Goal: Navigation & Orientation: Find specific page/section

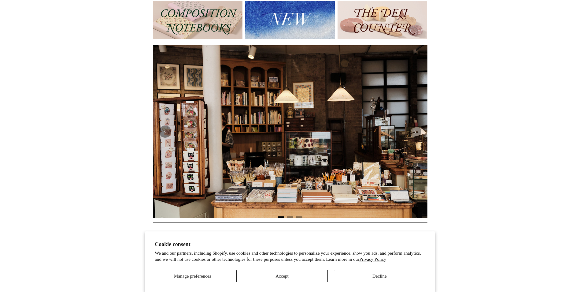
scroll to position [214, 0]
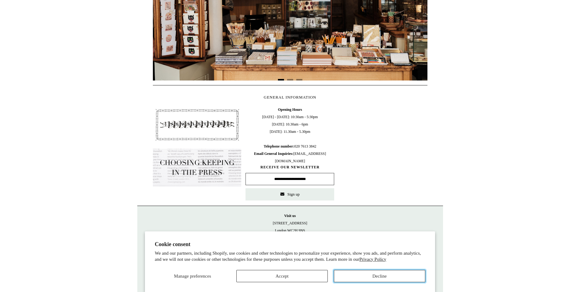
click at [379, 276] on button "Decline" at bounding box center [379, 276] width 91 height 12
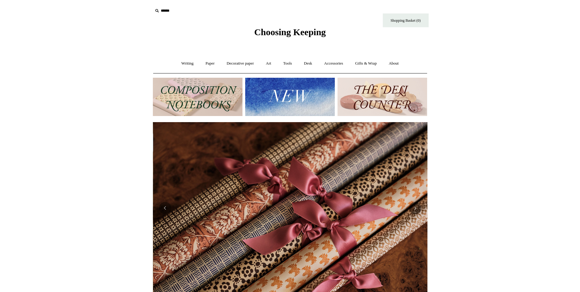
scroll to position [0, 550]
click at [282, 95] on img at bounding box center [290, 97] width 90 height 38
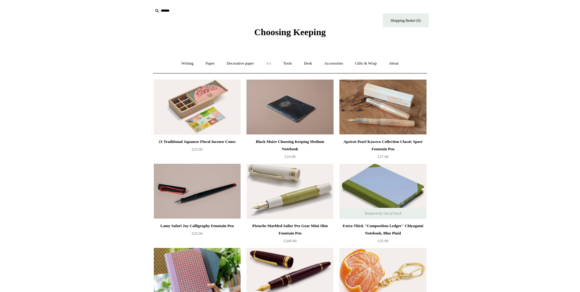
click at [269, 63] on link "Art +" at bounding box center [269, 63] width 16 height 16
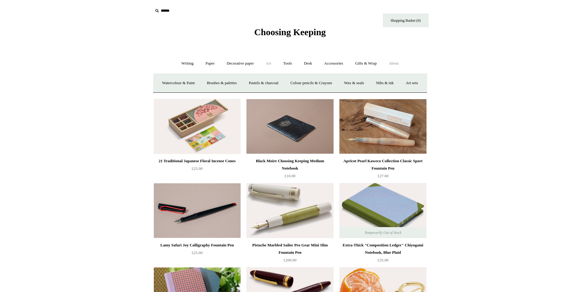
click at [401, 63] on link "About +" at bounding box center [393, 63] width 21 height 16
click at [401, 63] on link "About -" at bounding box center [393, 63] width 21 height 16
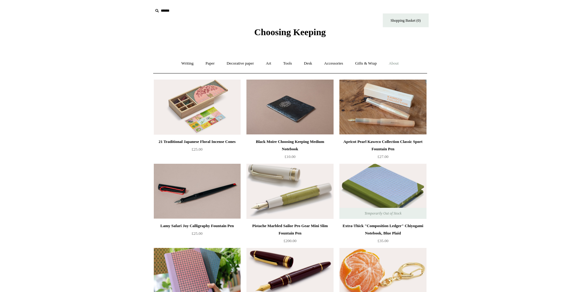
click at [401, 63] on link "About +" at bounding box center [393, 63] width 21 height 16
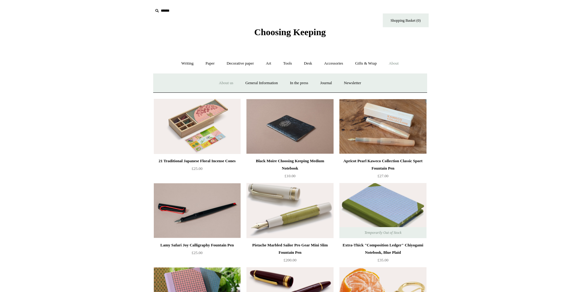
click at [214, 84] on link "About us" at bounding box center [226, 83] width 25 height 16
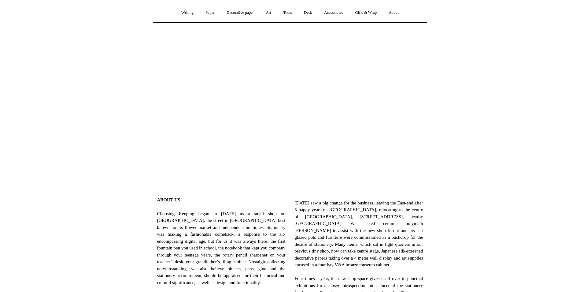
scroll to position [184, 0]
